Goal: Task Accomplishment & Management: Use online tool/utility

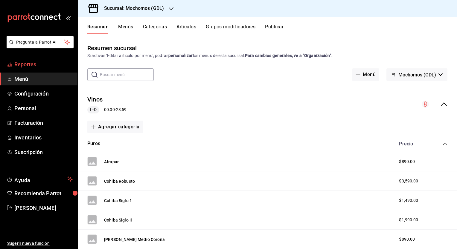
click at [42, 66] on span "Reportes" at bounding box center [43, 64] width 58 height 8
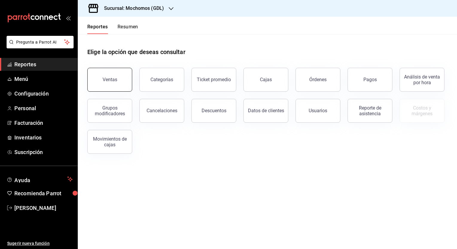
click at [116, 90] on button "Ventas" at bounding box center [109, 80] width 45 height 24
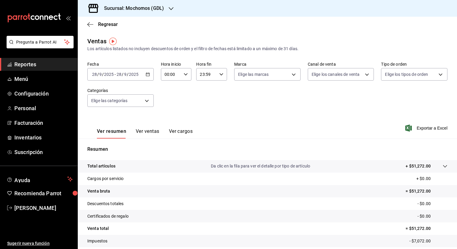
click at [146, 75] on icon "button" at bounding box center [148, 74] width 4 height 4
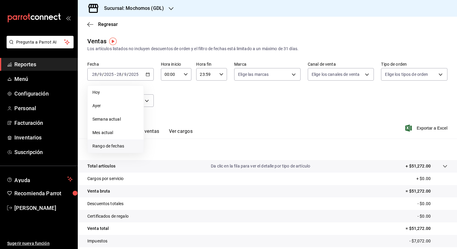
click at [120, 144] on span "Rango de fechas" at bounding box center [115, 146] width 46 height 6
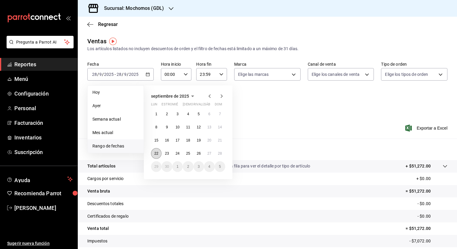
click at [153, 156] on button "22" at bounding box center [156, 153] width 10 height 11
click at [220, 155] on abbr "28" at bounding box center [220, 154] width 4 height 4
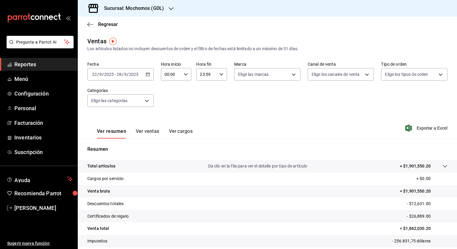
click at [186, 74] on icon "button" at bounding box center [186, 74] width 4 height 4
click at [165, 101] on span "05" at bounding box center [168, 99] width 6 height 5
type input "05:00"
click at [219, 74] on div at bounding box center [228, 124] width 457 height 249
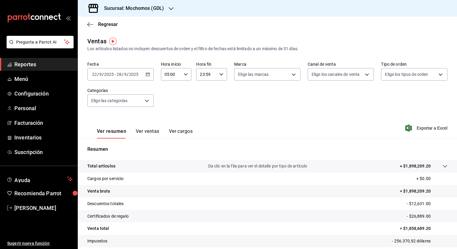
click at [219, 76] on icon "button" at bounding box center [221, 74] width 4 height 4
click at [203, 110] on button "05" at bounding box center [202, 114] width 13 height 12
click at [219, 92] on span "00" at bounding box center [218, 89] width 6 height 5
type input "05:00"
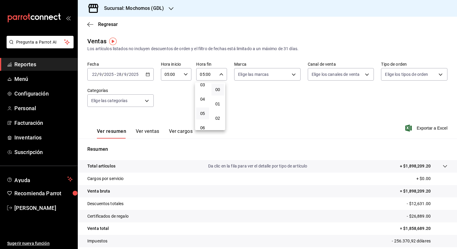
click at [292, 75] on div at bounding box center [228, 124] width 457 height 249
click at [292, 75] on body "Pregunta a Parrot AI Reportes Menú Configuración Personal Facturación Inventari…" at bounding box center [228, 124] width 457 height 249
click at [267, 98] on li "Ver todas" at bounding box center [265, 97] width 65 height 18
type input "36c25d4a-7cb0-456c-a434-e981d54830bc,9cac9703-0c5a-4d8b-addd-5b6b571d65b9"
checkbox input "true"
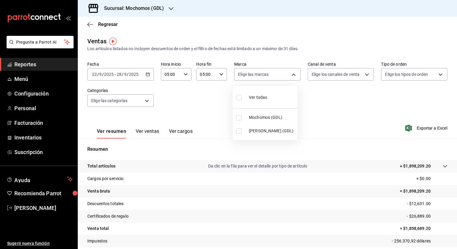
checkbox input "true"
click at [363, 76] on div at bounding box center [228, 124] width 457 height 249
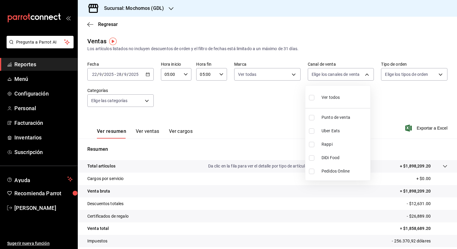
click at [363, 76] on body "Pregunta a Parrot AI Reportes Menú Configuración Personal Facturación Inventari…" at bounding box center [228, 124] width 457 height 249
click at [350, 93] on li "Ver todos" at bounding box center [337, 97] width 65 height 18
type input "PARROT,UBER_EATS,RAPPI,DIDI_FOOD,ONLINE"
checkbox input "true"
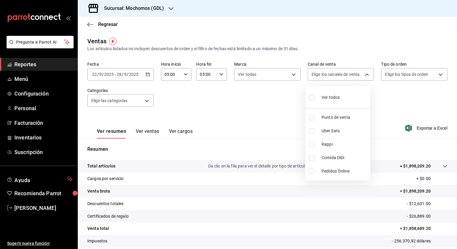
checkbox input "true"
click at [437, 73] on div at bounding box center [228, 124] width 457 height 249
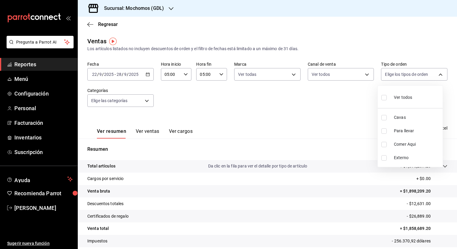
click at [437, 73] on body "Pregunta a Parrot AI Reportes Menú Configuración Personal Facturación Inventari…" at bounding box center [228, 124] width 457 height 249
click at [423, 102] on li "Ver todos" at bounding box center [410, 97] width 65 height 18
type input "c3d0baef-30c0-4718-9d76-caab43e27316,13c4cc4a-99d2-42c0-ba96-c3de8c08c13d,7b791…"
checkbox input "true"
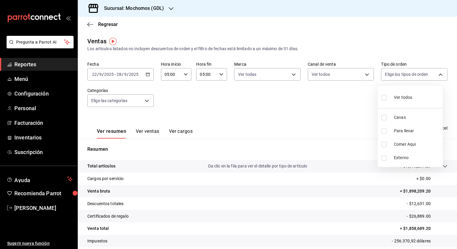
checkbox input "true"
click at [146, 99] on div at bounding box center [228, 124] width 457 height 249
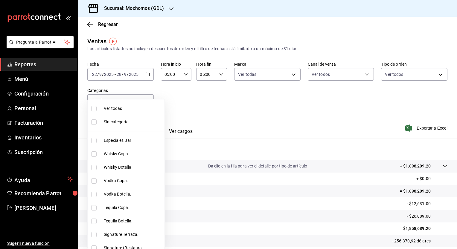
click at [146, 99] on body "Pregunta a Parrot AI Reportes Menú Configuración Personal Facturación Inventari…" at bounding box center [228, 124] width 457 height 249
click at [138, 108] on span "Ver todas" at bounding box center [147, 109] width 86 height 6
type input "c0db8a99-aef8-4e9c-862d-72763fc5d605,0e6da5ad-e1ed-4623-8a7f-4db137866549,4ba6e…"
checkbox input "true"
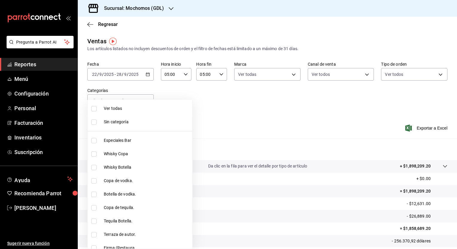
checkbox input "true"
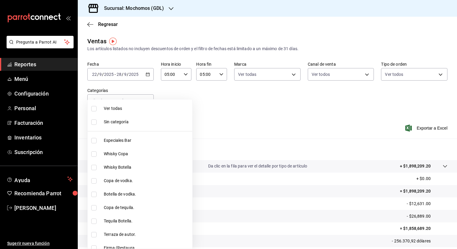
checkbox input "true"
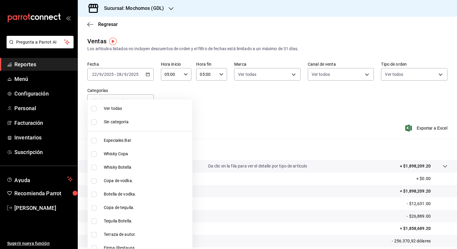
checkbox input "true"
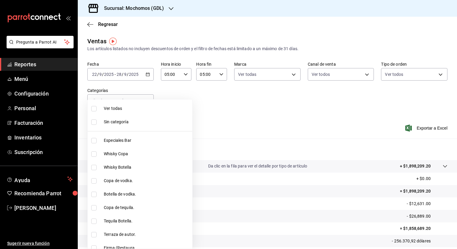
checkbox input "true"
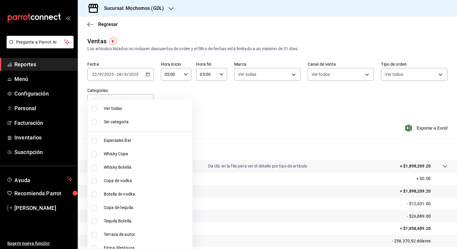
checkbox input "true"
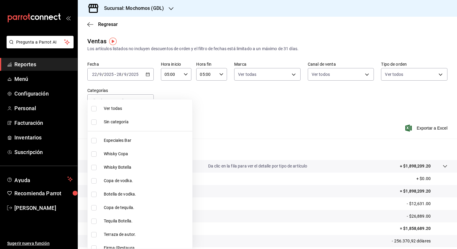
checkbox input "true"
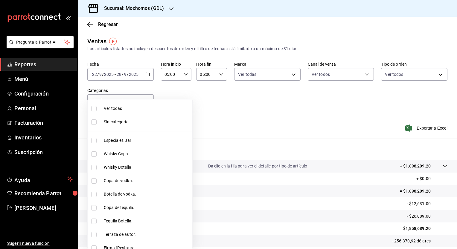
checkbox input "true"
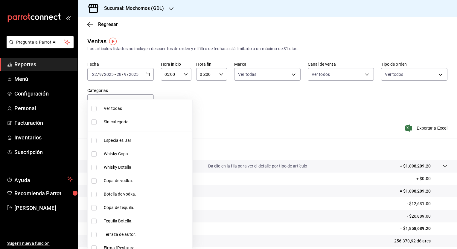
checkbox input "true"
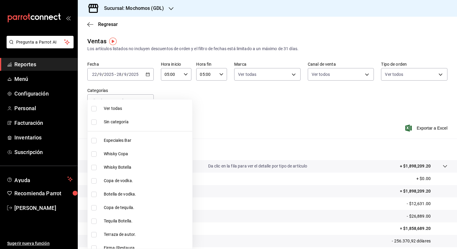
checkbox input "true"
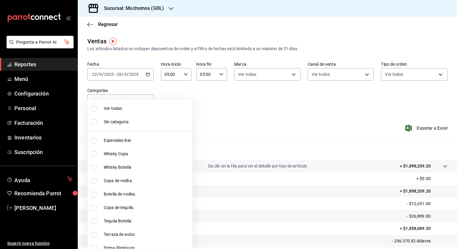
checkbox input "true"
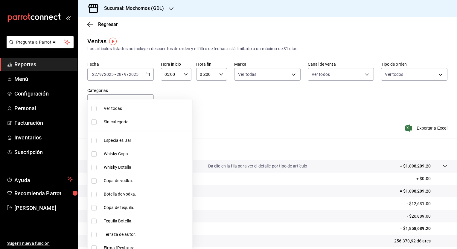
checkbox input "true"
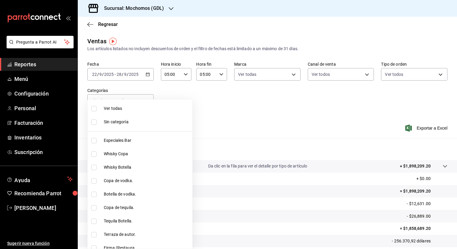
checkbox input "true"
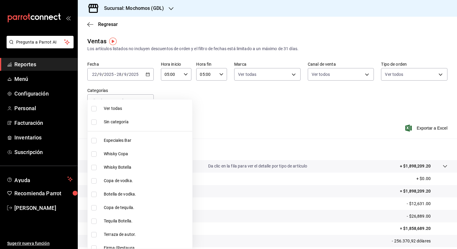
checkbox input "true"
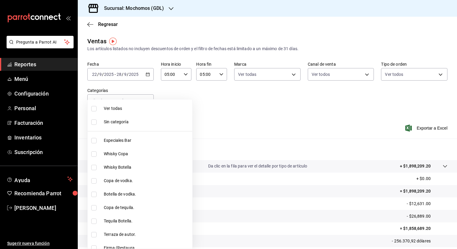
checkbox input "true"
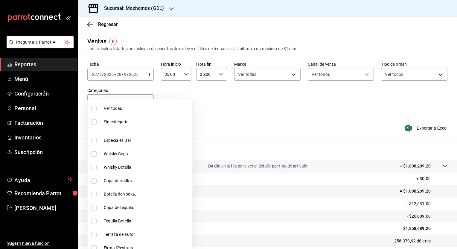
checkbox input "true"
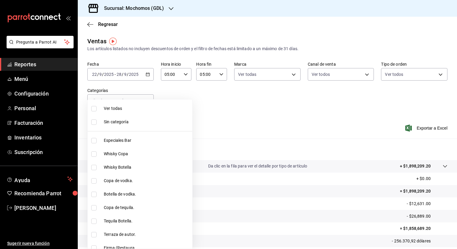
checkbox input "true"
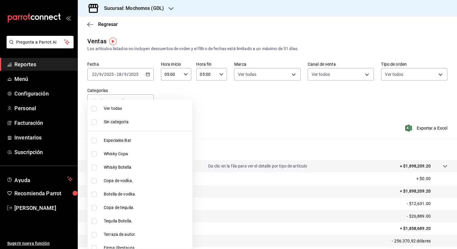
checkbox input "true"
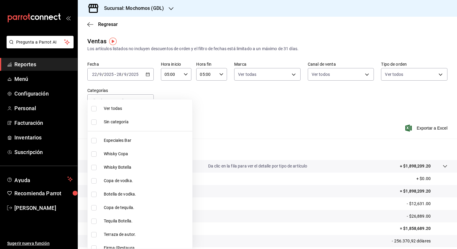
checkbox input "true"
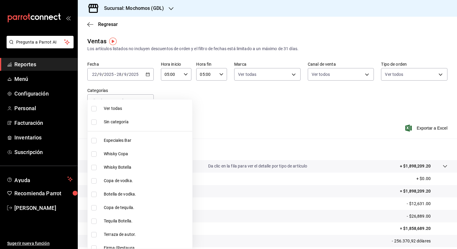
checkbox input "true"
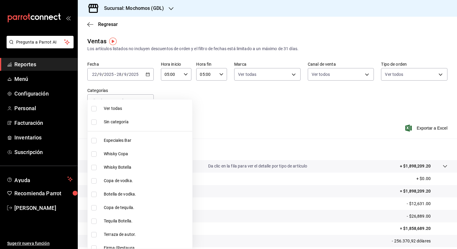
checkbox input "true"
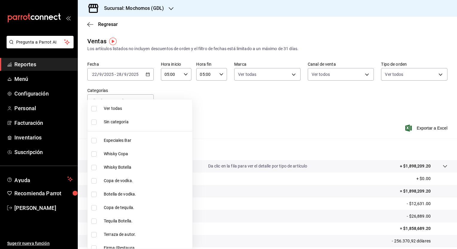
checkbox input "true"
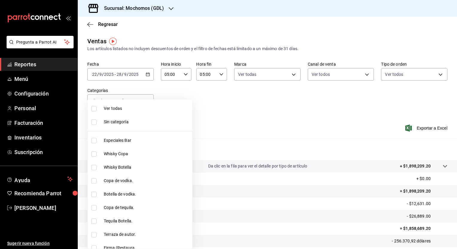
checkbox input "true"
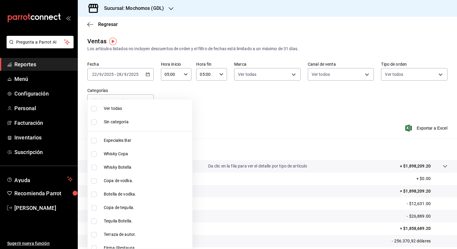
checkbox input "true"
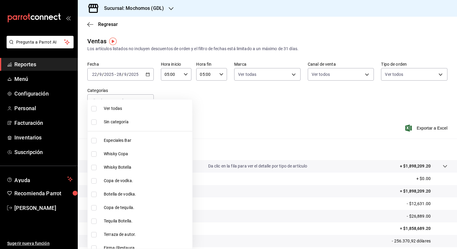
checkbox input "true"
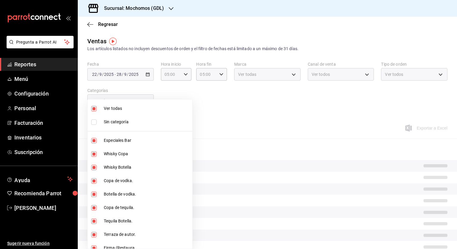
click at [435, 129] on div at bounding box center [228, 124] width 457 height 249
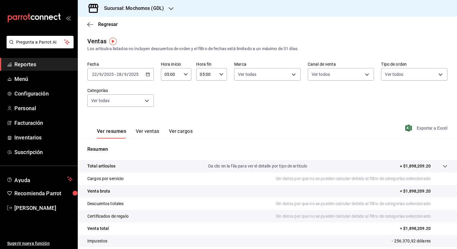
click at [408, 125] on span "Exportar a Excel" at bounding box center [426, 128] width 41 height 7
